Goal: Task Accomplishment & Management: Manage account settings

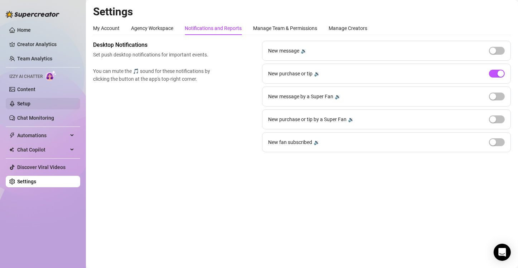
click at [30, 106] on link "Setup" at bounding box center [23, 104] width 13 height 6
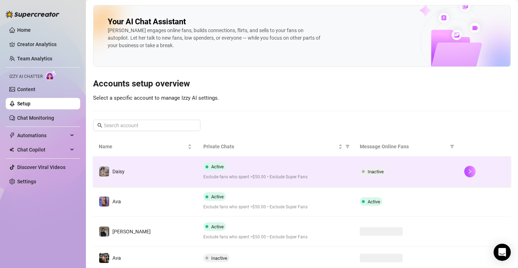
scroll to position [128, 0]
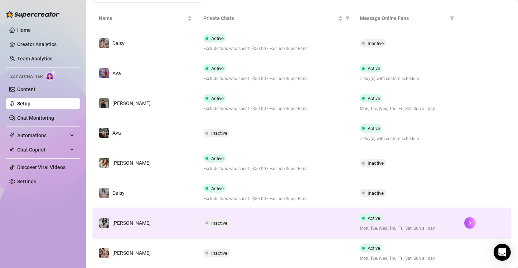
click at [272, 213] on td "Inactive" at bounding box center [276, 223] width 157 height 30
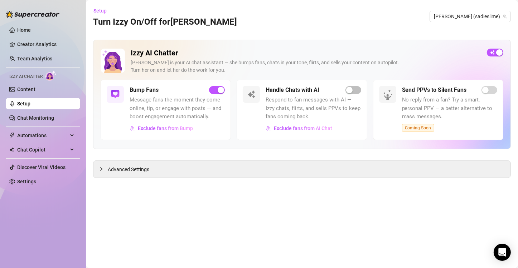
click at [470, 10] on div "Setup Turn Izzy On/Off for [PERSON_NAME] [PERSON_NAME] (sadieslime)" at bounding box center [302, 16] width 418 height 23
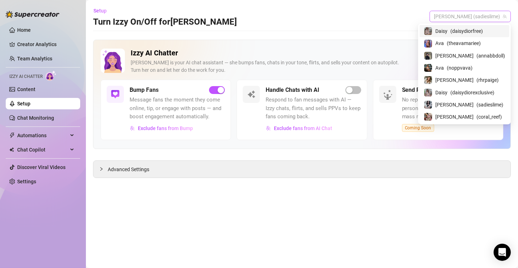
click at [472, 17] on span "[PERSON_NAME] (sadieslime)" at bounding box center [470, 16] width 73 height 11
click at [476, 117] on span "( coral_reef )" at bounding box center [488, 117] width 25 height 8
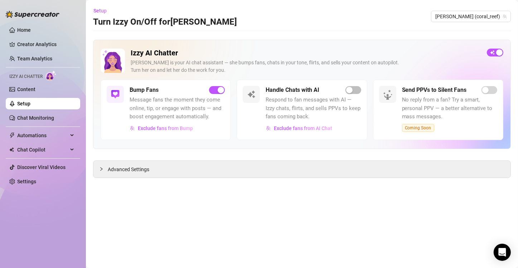
click at [359, 86] on div "Handle Chats with AI" at bounding box center [313, 90] width 95 height 9
click at [354, 89] on button "button" at bounding box center [353, 90] width 16 height 8
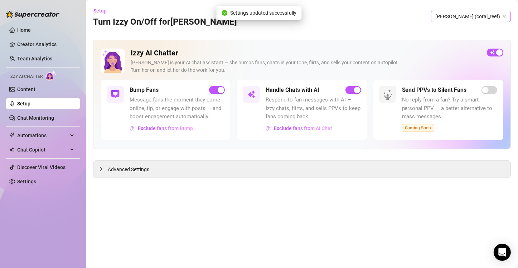
click at [491, 19] on span "[PERSON_NAME] (coral_reef)" at bounding box center [470, 16] width 71 height 11
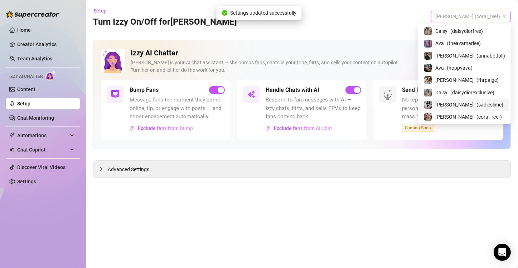
click at [484, 101] on span "( sadieslime )" at bounding box center [489, 105] width 27 height 8
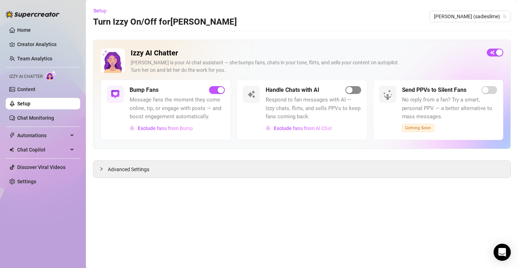
click at [351, 92] on div "button" at bounding box center [349, 90] width 6 height 6
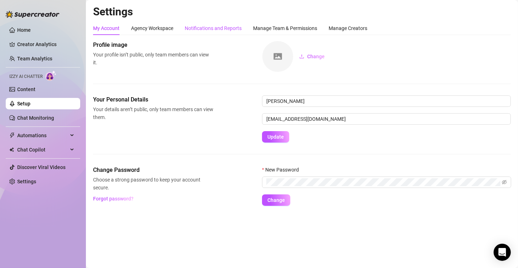
click at [229, 26] on div "Notifications and Reports" at bounding box center [213, 28] width 57 height 8
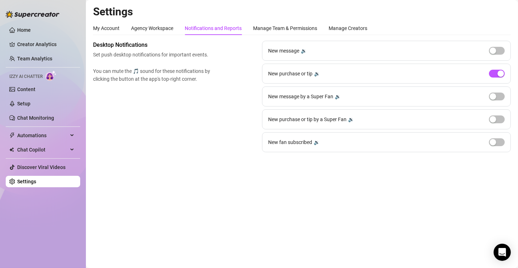
click at [497, 55] on div "New message 🔉" at bounding box center [386, 51] width 249 height 20
click at [496, 54] on span "button" at bounding box center [497, 51] width 16 height 8
